Goal: Answer question/provide support

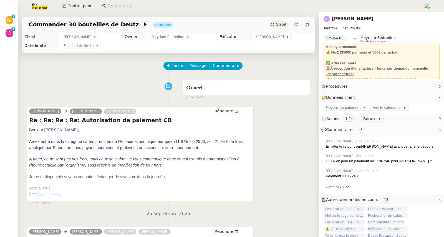
click at [133, 6] on input at bounding box center [263, 5] width 310 height 7
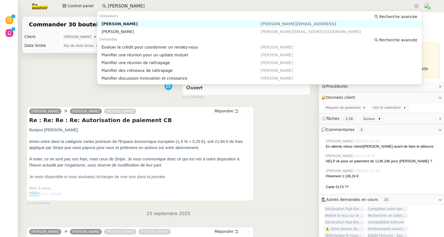
click at [138, 22] on div "[PERSON_NAME]" at bounding box center [180, 23] width 159 height 5
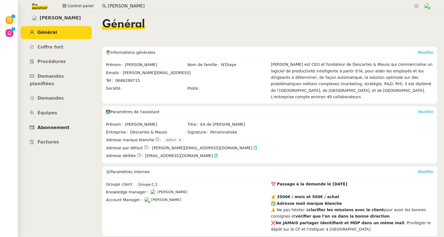
click at [50, 125] on link "Abonnement" at bounding box center [56, 127] width 71 height 13
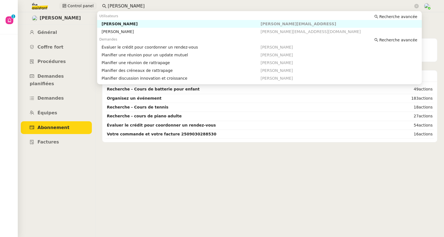
drag, startPoint x: 125, startPoint y: 5, endPoint x: 91, endPoint y: 4, distance: 34.4
click at [91, 4] on div "Control panel [PERSON_NAME]" at bounding box center [222, 6] width 416 height 12
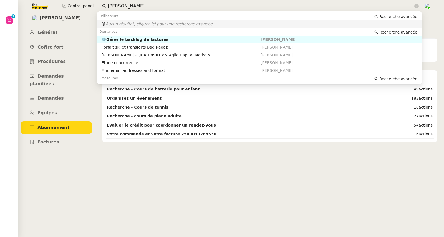
drag, startPoint x: 115, startPoint y: 5, endPoint x: 99, endPoint y: 5, distance: 16.4
click at [99, 5] on nz-input-group "[PERSON_NAME]" at bounding box center [260, 6] width 322 height 8
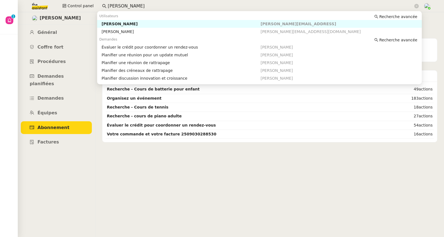
click at [109, 22] on div "[PERSON_NAME]" at bounding box center [180, 23] width 159 height 5
type input "[PERSON_NAME]"
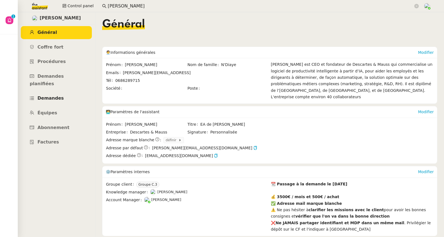
click at [52, 95] on span "Demandes" at bounding box center [50, 97] width 26 height 5
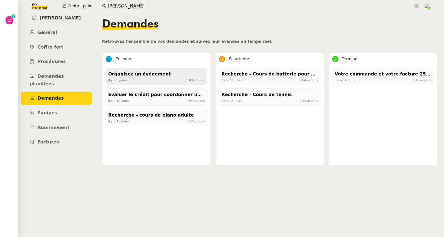
click at [157, 73] on div "Organisez un événement" at bounding box center [156, 73] width 96 height 7
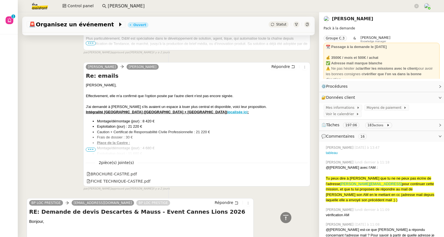
scroll to position [916, 0]
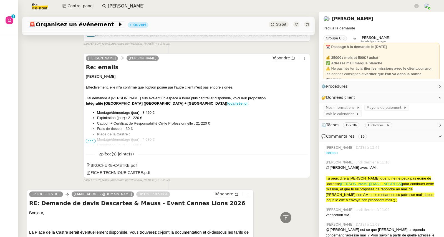
click at [89, 143] on span "•••" at bounding box center [91, 141] width 10 height 4
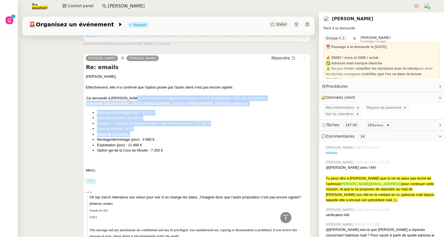
drag, startPoint x: 128, startPoint y: 101, endPoint x: 257, endPoint y: 136, distance: 134.2
click at [257, 136] on div "[PERSON_NAME], Effectivement, elle m'a confirmé que l'option posée par l'autre …" at bounding box center [197, 170] width 222 height 192
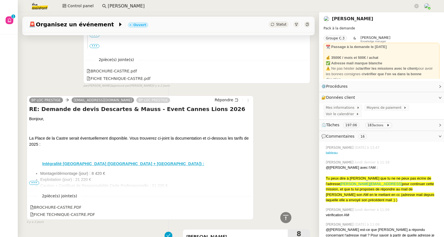
scroll to position [1133, 0]
click at [35, 184] on span "•••" at bounding box center [34, 183] width 10 height 4
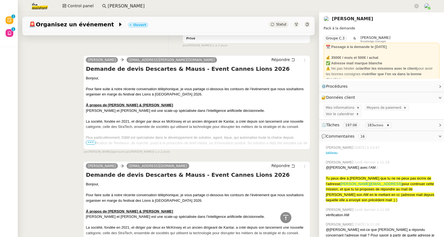
scroll to position [2846, 0]
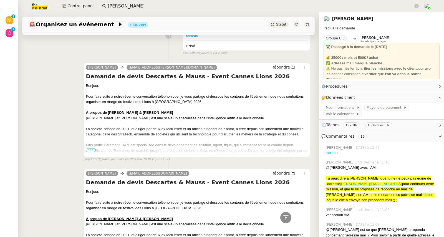
click at [92, 148] on span "•••" at bounding box center [91, 150] width 10 height 4
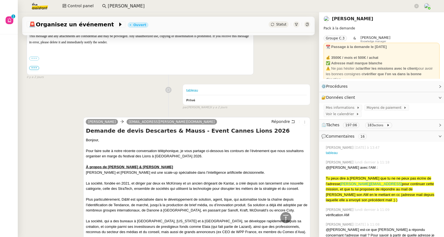
scroll to position [2702, 0]
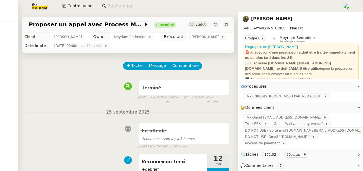
click at [38, 6] on img at bounding box center [35, 6] width 43 height 12
